Goal: Obtain resource: Download file/media

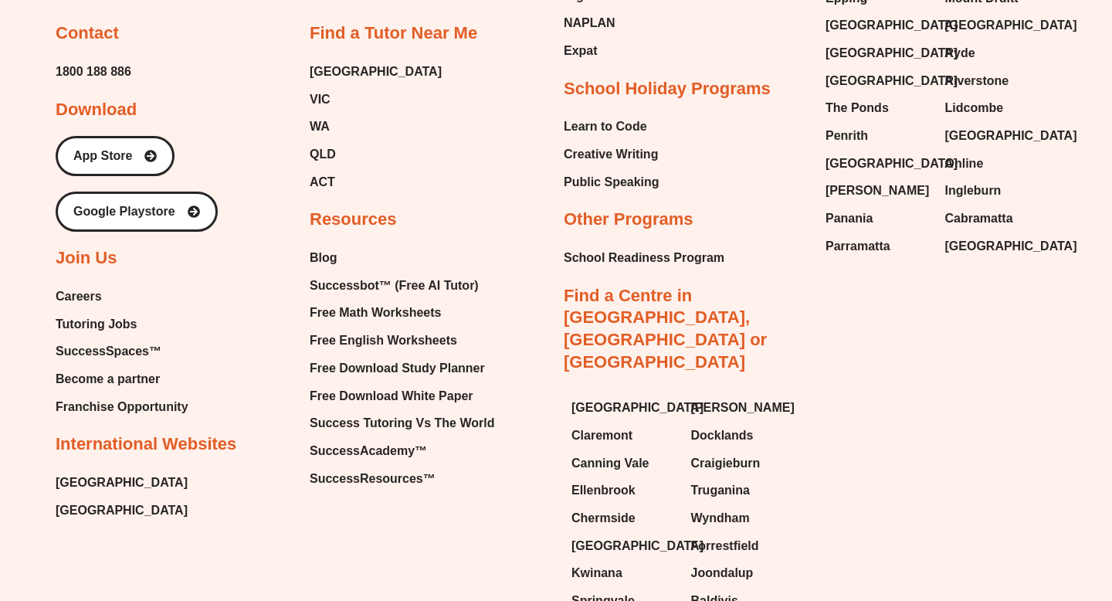
scroll to position [6579, 0]
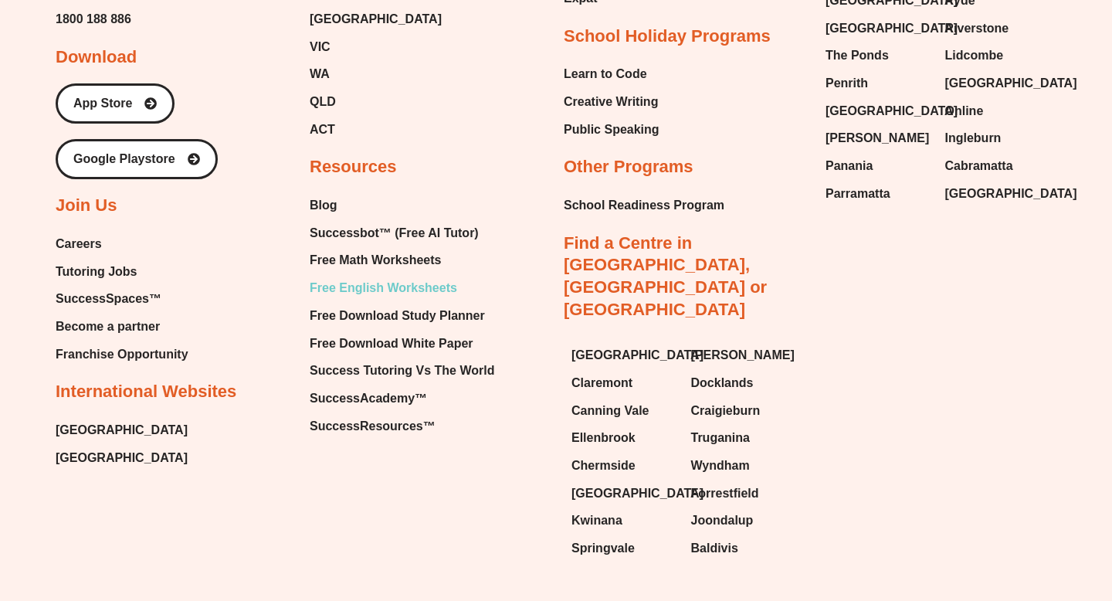
click at [385, 276] on span "Free English Worksheets" at bounding box center [383, 287] width 147 height 23
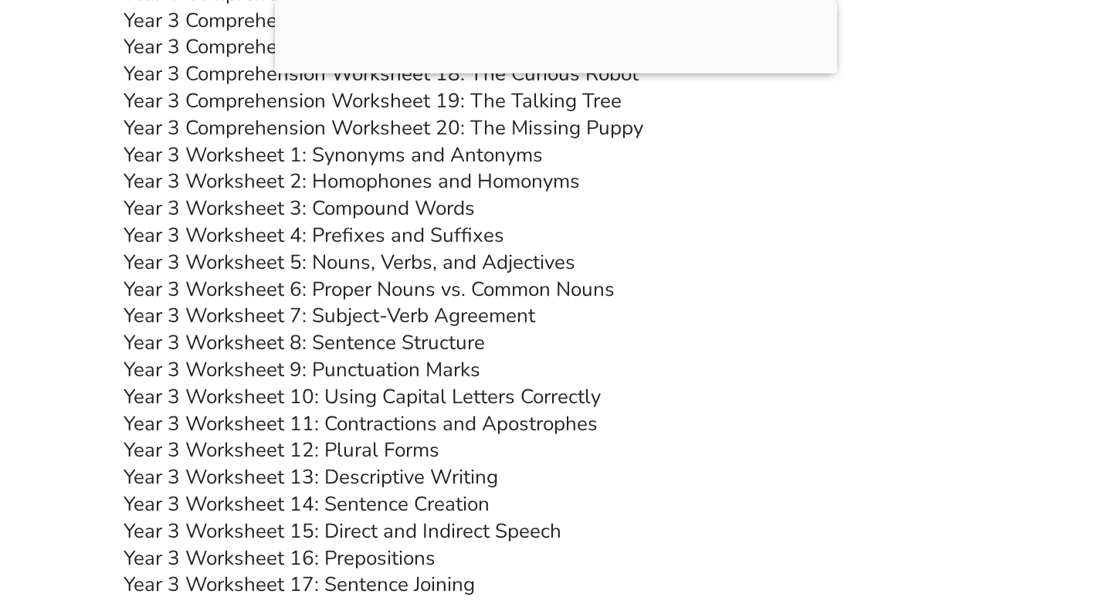
scroll to position [4962, 0]
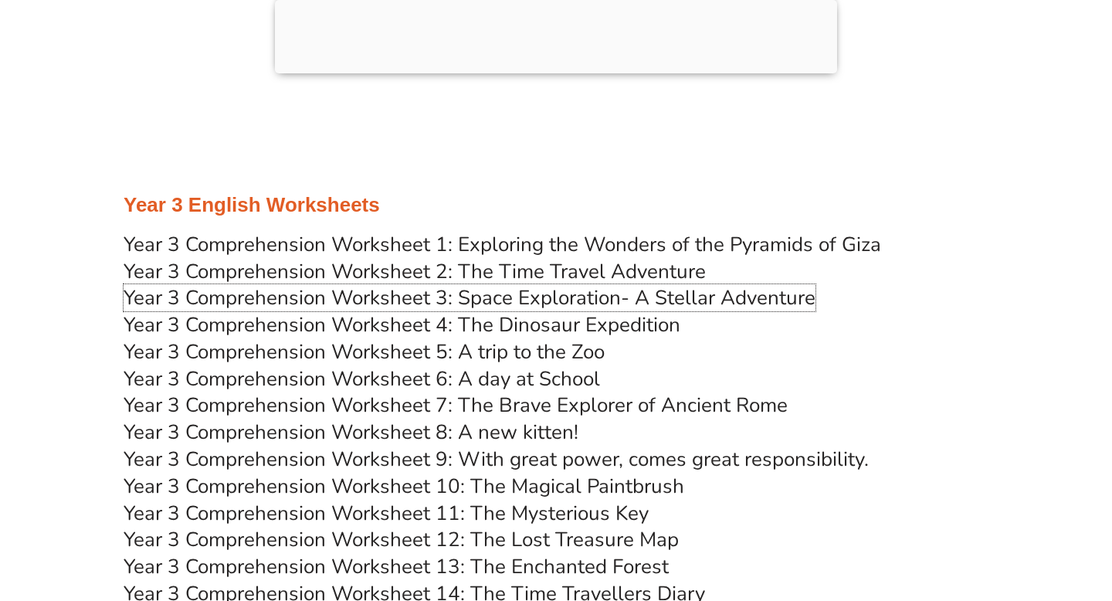
click at [533, 303] on link "Year 3 Comprehension Worksheet 3: Space Exploration- A Stellar Adventure" at bounding box center [470, 297] width 692 height 27
